Goal: Transaction & Acquisition: Download file/media

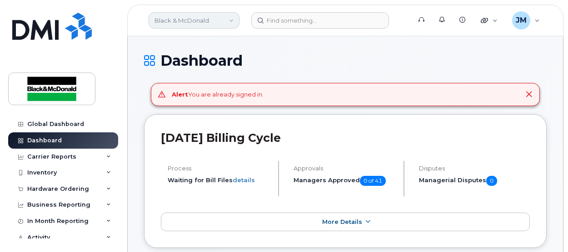
click at [236, 20] on link "Black & McDonald" at bounding box center [193, 20] width 91 height 16
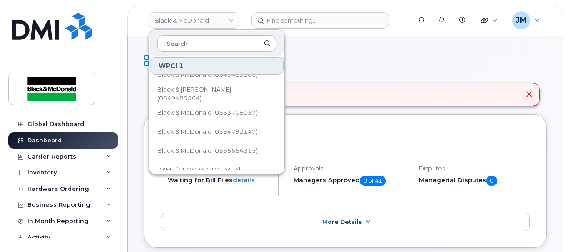
scroll to position [69, 0]
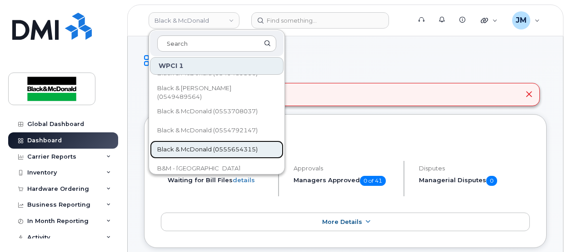
click at [211, 143] on link "Black & McDonald (0555654315)" at bounding box center [216, 150] width 133 height 18
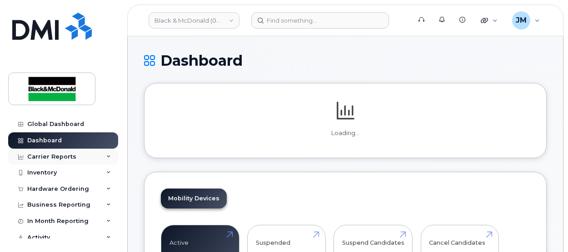
click at [104, 158] on div "Carrier Reports" at bounding box center [63, 157] width 110 height 16
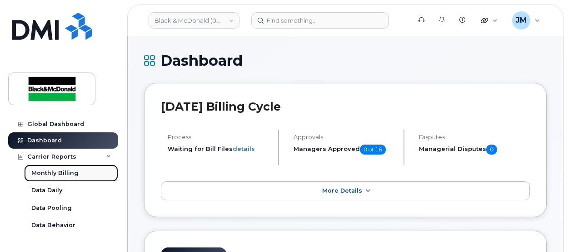
click at [84, 175] on link "Monthly Billing" at bounding box center [71, 173] width 94 height 17
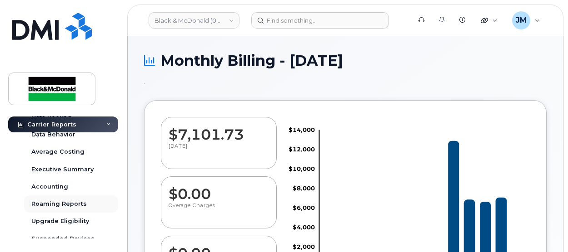
scroll to position [89, 0]
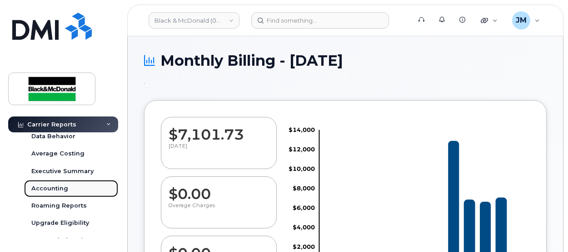
click at [53, 185] on div "Accounting" at bounding box center [49, 189] width 37 height 8
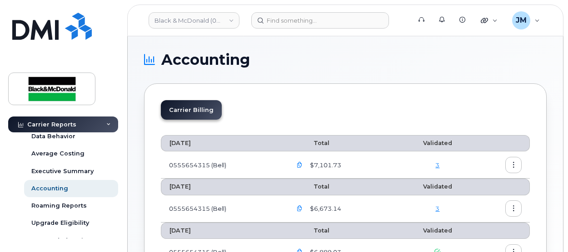
click at [512, 163] on icon "button" at bounding box center [513, 166] width 6 height 6
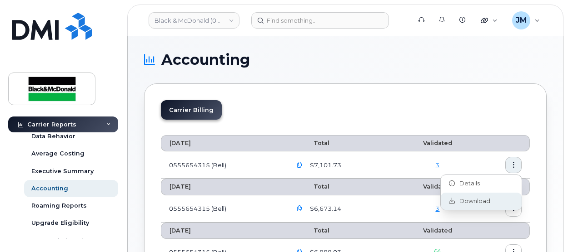
click at [468, 201] on span "Download" at bounding box center [471, 201] width 35 height 8
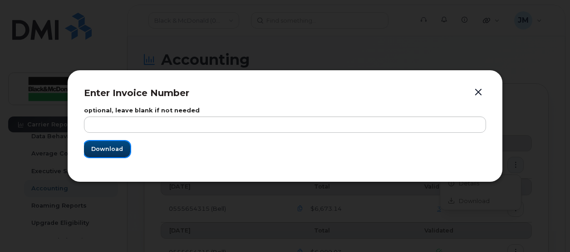
click at [101, 142] on button "Download" at bounding box center [107, 149] width 46 height 16
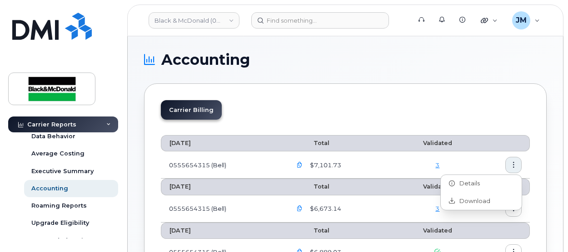
click at [301, 166] on icon "button" at bounding box center [299, 166] width 6 height 6
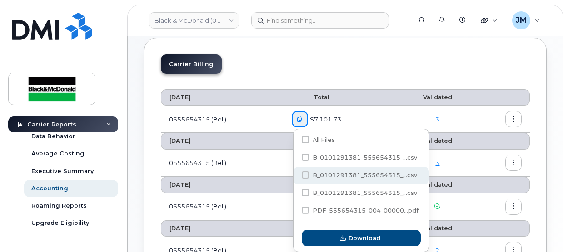
scroll to position [47, 0]
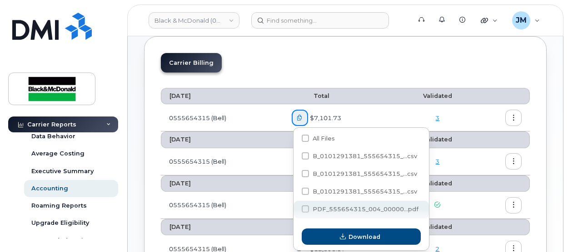
click at [338, 211] on span "PDF_555654315_004_00000...pdf" at bounding box center [365, 209] width 106 height 7
click at [295, 211] on input "PDF_555654315_004_00000...pdf" at bounding box center [293, 209] width 5 height 5
checkbox input "true"
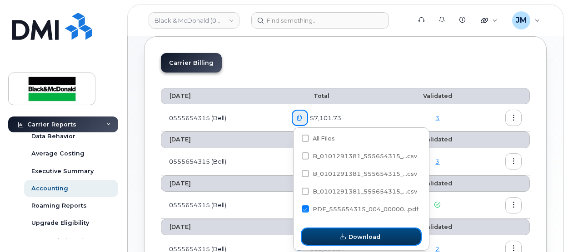
click at [333, 237] on button "Download" at bounding box center [360, 237] width 119 height 16
